Goal: Task Accomplishment & Management: Manage account settings

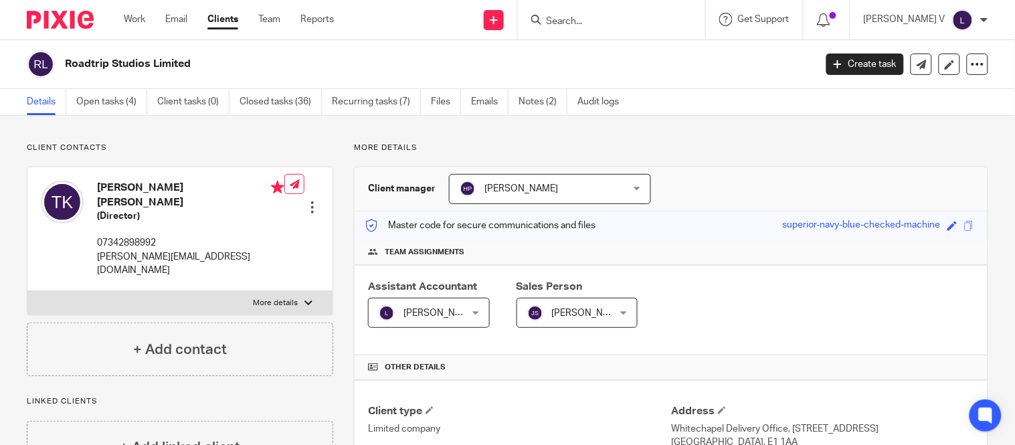
click at [959, 15] on img at bounding box center [962, 19] width 21 height 21
click at [945, 56] on span "My profile" at bounding box center [932, 52] width 41 height 9
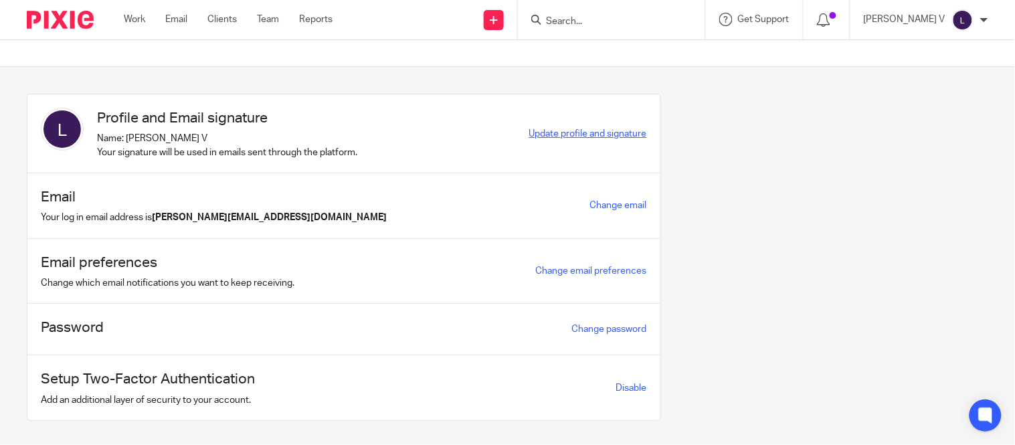
click at [566, 131] on span "Update profile and signature" at bounding box center [588, 133] width 118 height 9
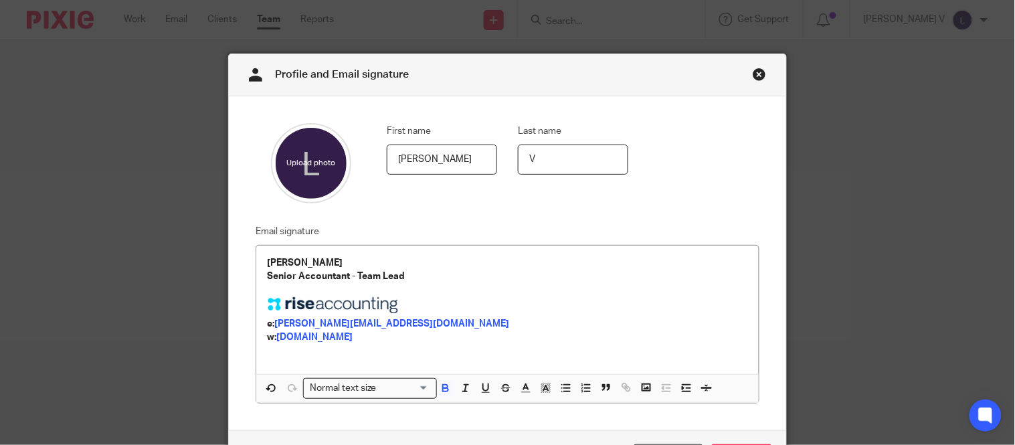
click at [753, 70] on link "Close this dialog window" at bounding box center [759, 77] width 13 height 18
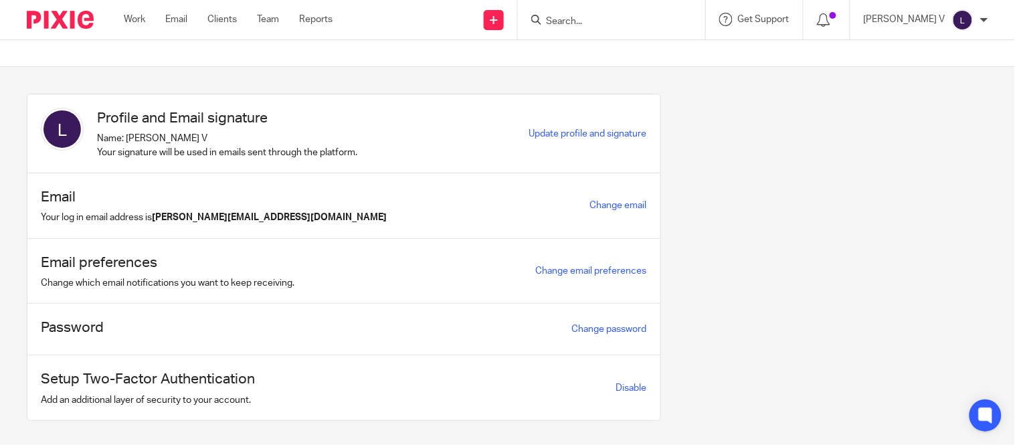
click at [948, 20] on div "[PERSON_NAME] V" at bounding box center [926, 19] width 124 height 21
click at [928, 70] on span "Email integration" at bounding box center [947, 72] width 70 height 9
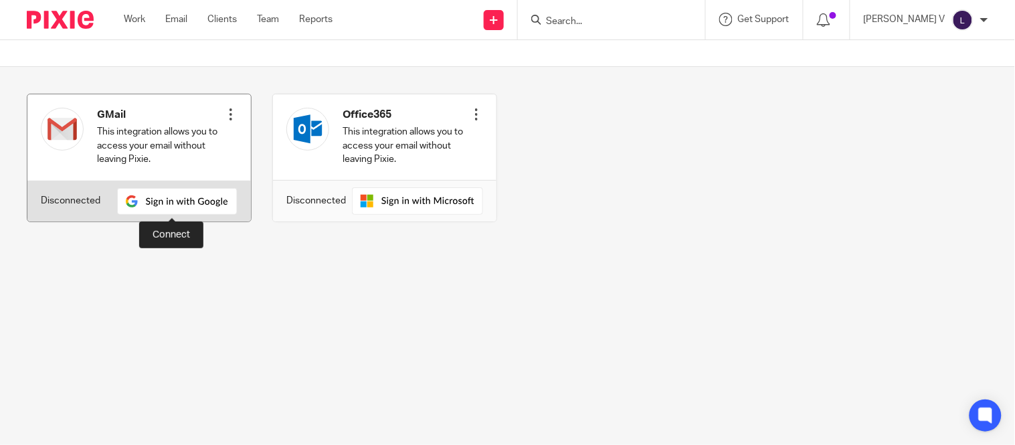
click at [187, 205] on img at bounding box center [177, 201] width 120 height 27
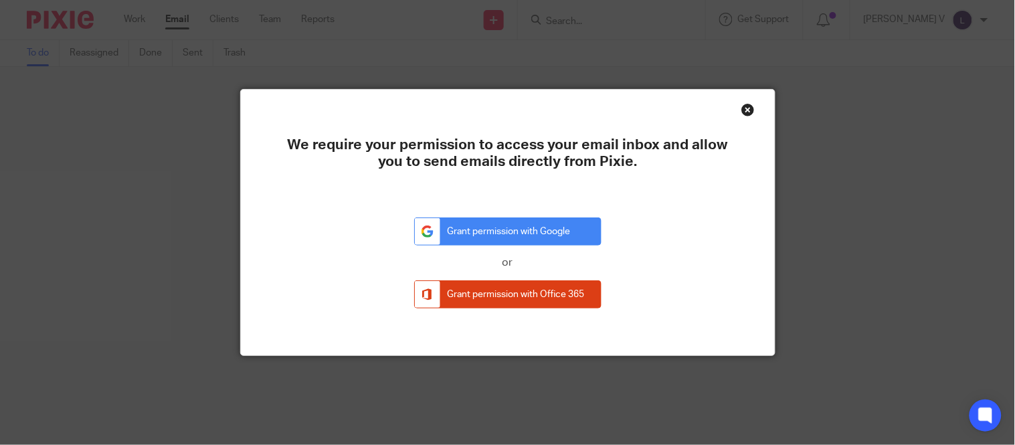
click at [748, 104] on div "Close this dialog window" at bounding box center [748, 109] width 13 height 13
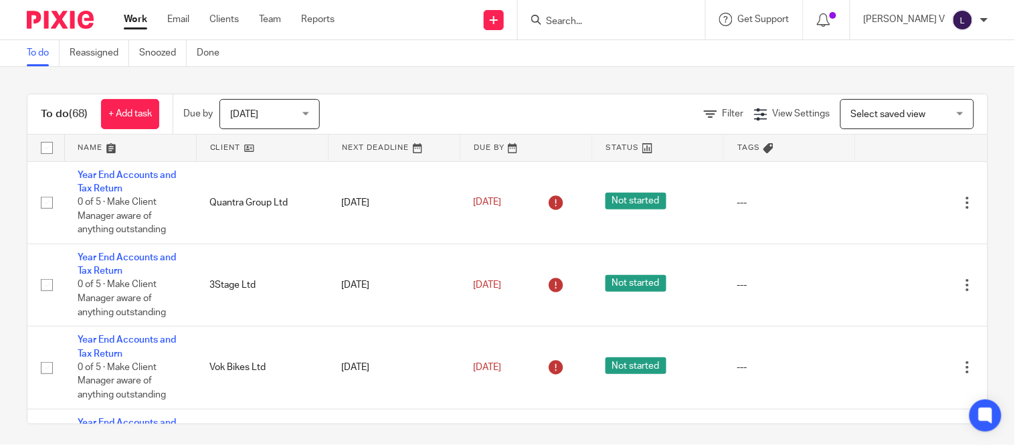
click at [965, 25] on img at bounding box center [962, 19] width 21 height 21
click at [837, 15] on span at bounding box center [833, 15] width 7 height 7
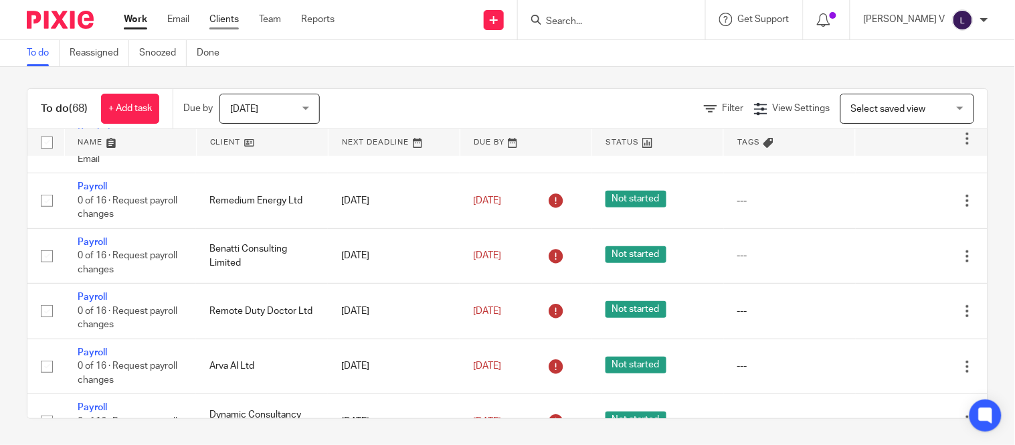
scroll to position [5291, 0]
